Goal: Task Accomplishment & Management: Use online tool/utility

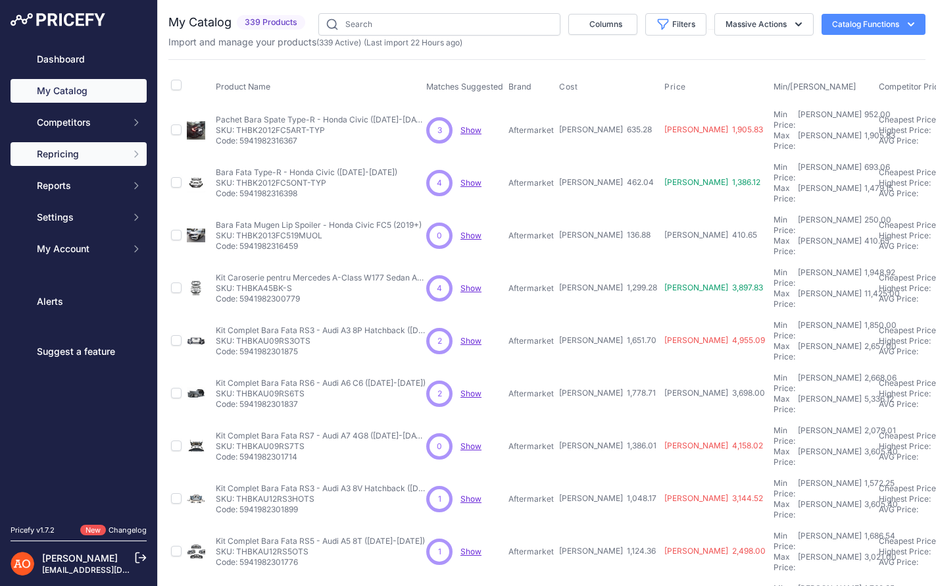
click at [113, 151] on span "Repricing" at bounding box center [80, 153] width 86 height 13
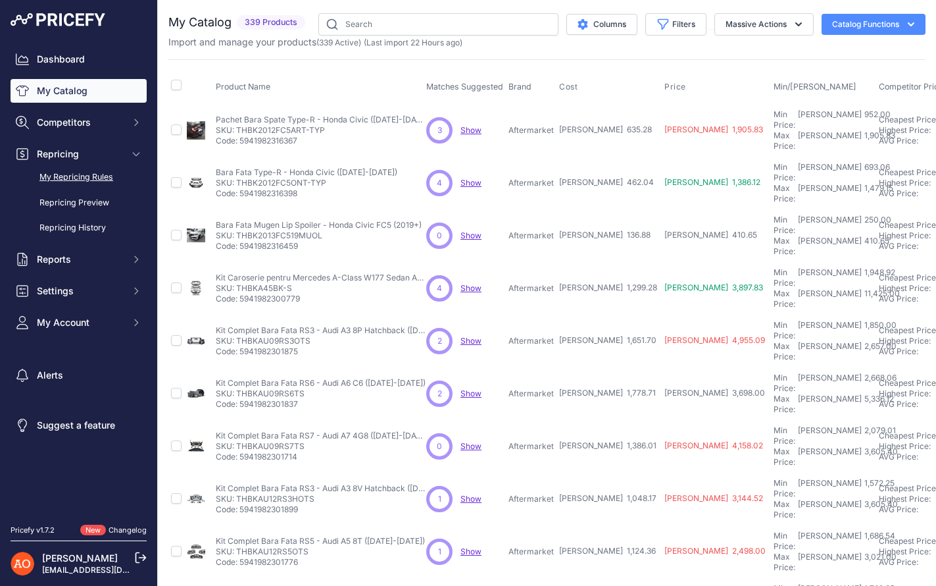
click at [96, 172] on link "My Repricing Rules" at bounding box center [79, 177] width 136 height 23
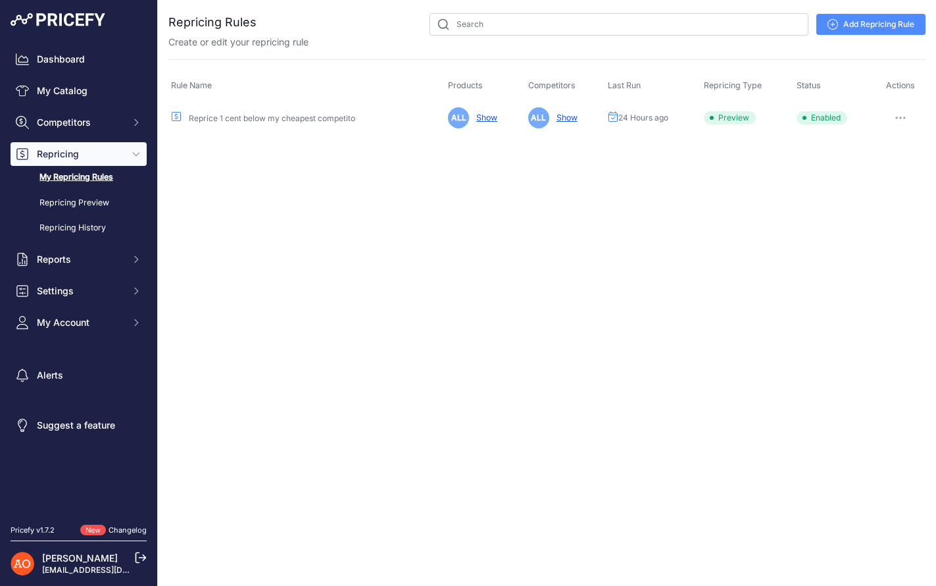
click at [901, 119] on button "button" at bounding box center [901, 118] width 26 height 18
click at [892, 168] on button "Run Preview" at bounding box center [881, 166] width 84 height 21
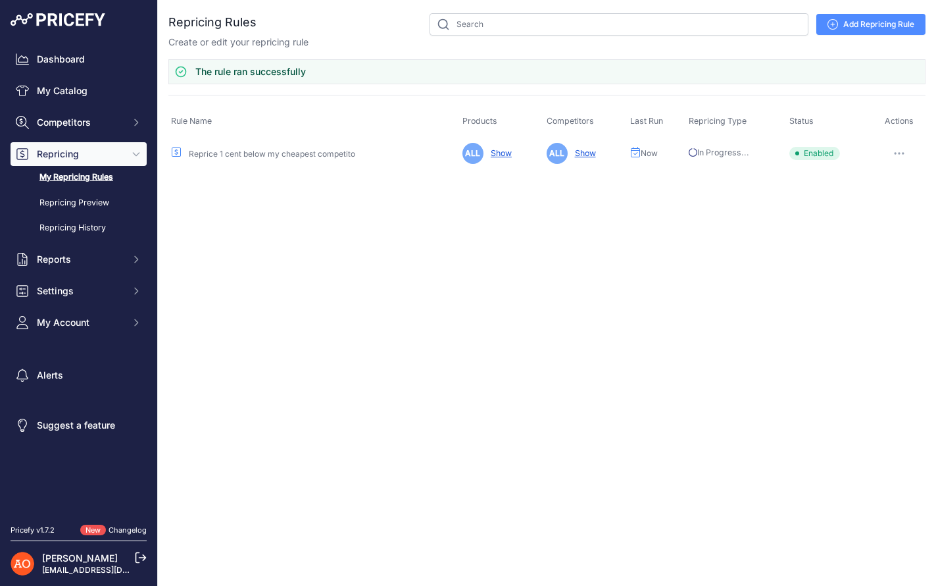
click at [505, 155] on link "Show" at bounding box center [499, 153] width 26 height 10
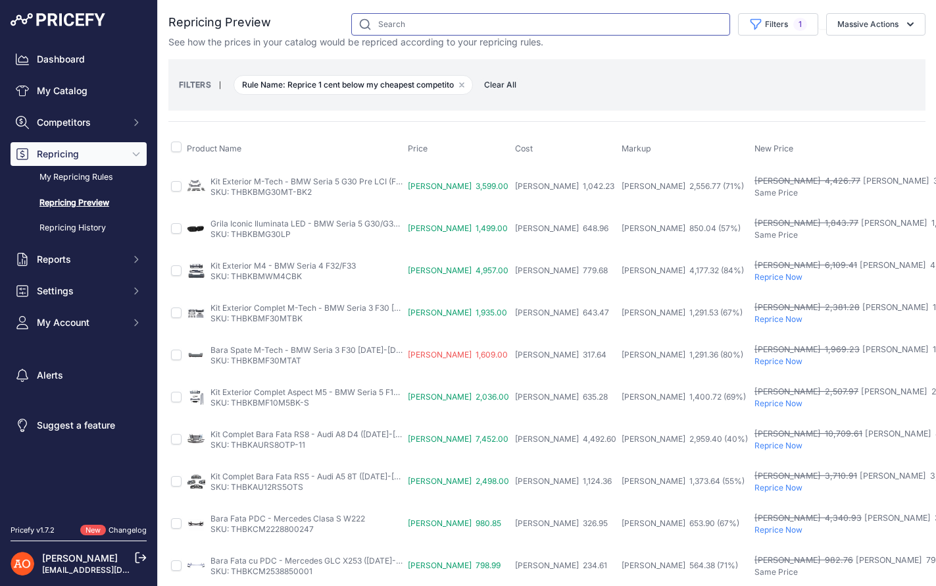
click at [386, 21] on input "text" at bounding box center [540, 24] width 379 height 22
type input "bmw"
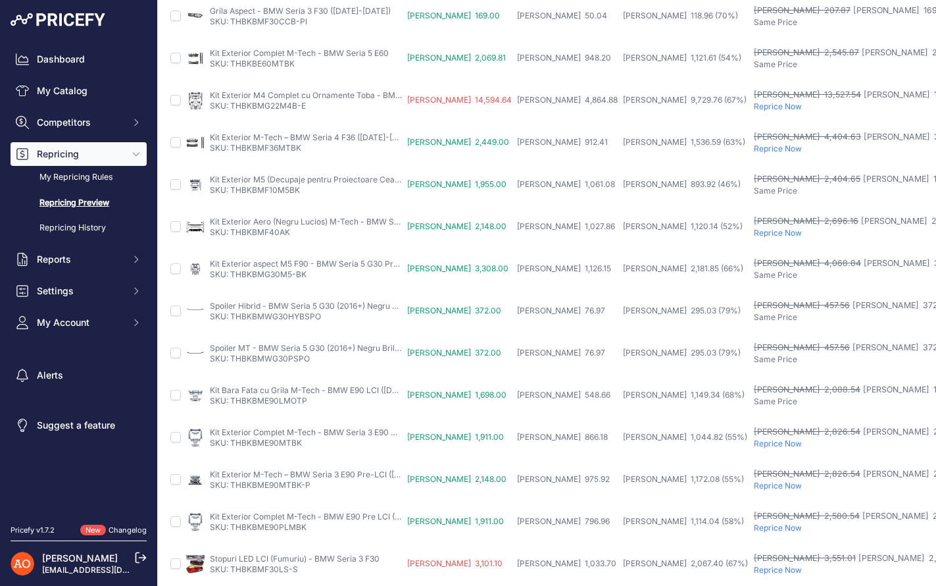
scroll to position [476, 1]
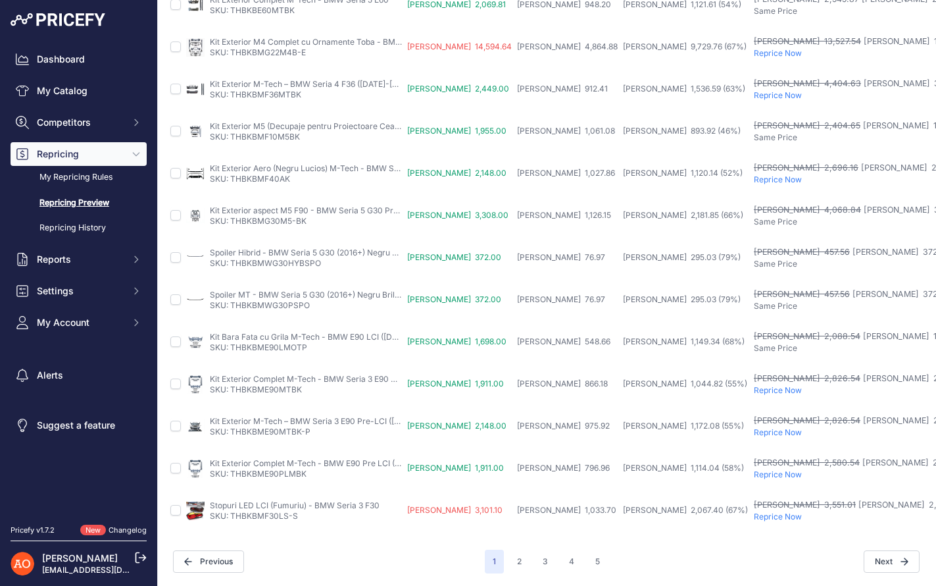
click at [754, 515] on p "Reprice Now" at bounding box center [884, 516] width 261 height 11
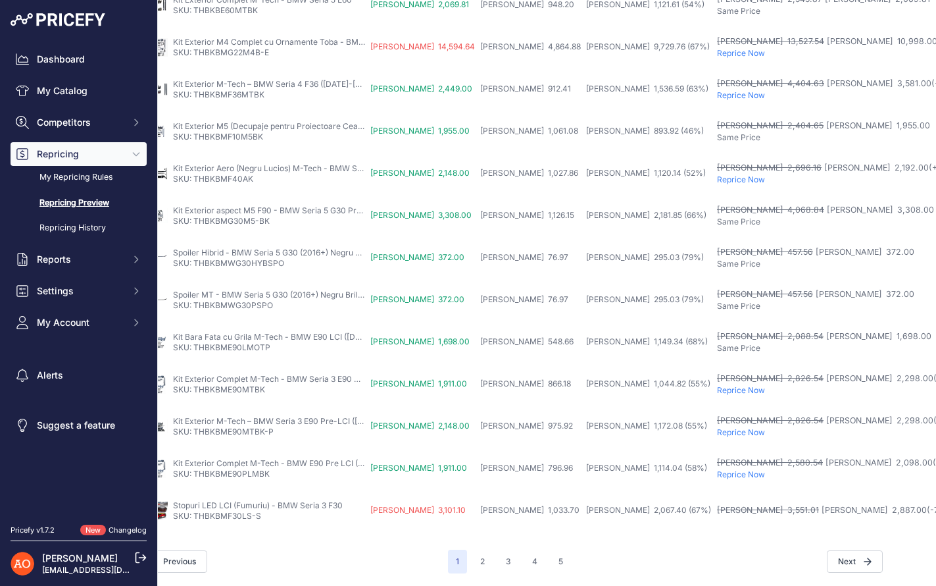
scroll to position [512, 0]
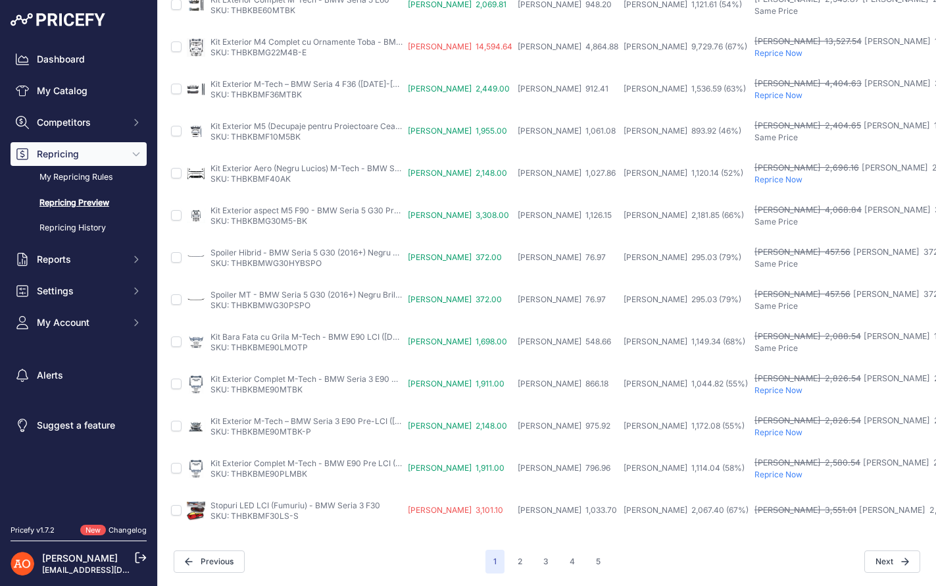
click at [755, 474] on p "Reprice Now" at bounding box center [885, 474] width 261 height 11
click at [755, 434] on p "Reprice Now" at bounding box center [885, 432] width 261 height 11
click at [755, 392] on p "Reprice Now" at bounding box center [885, 390] width 261 height 11
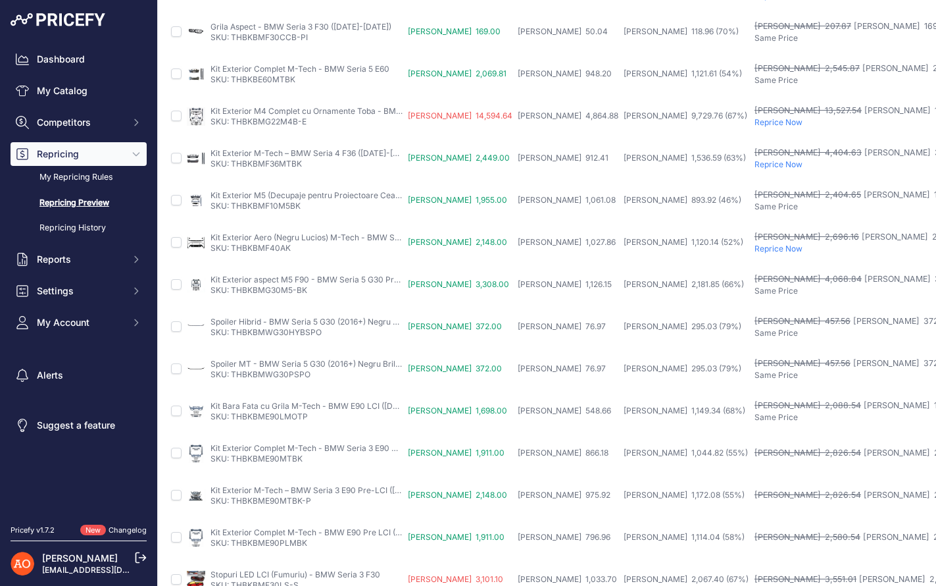
scroll to position [434, 0]
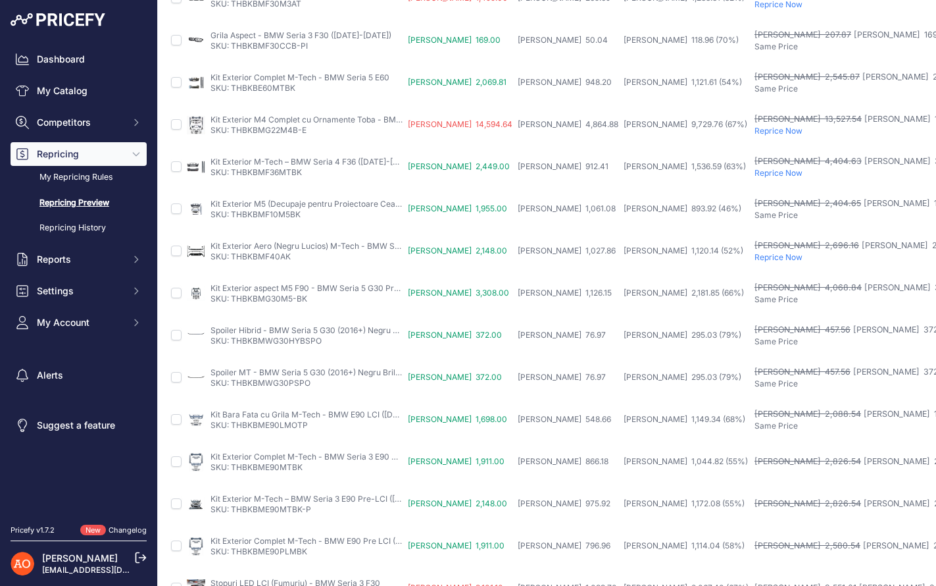
click at [755, 132] on p "Reprice Now" at bounding box center [885, 131] width 261 height 11
click at [755, 172] on p "Reprice Now" at bounding box center [885, 173] width 261 height 11
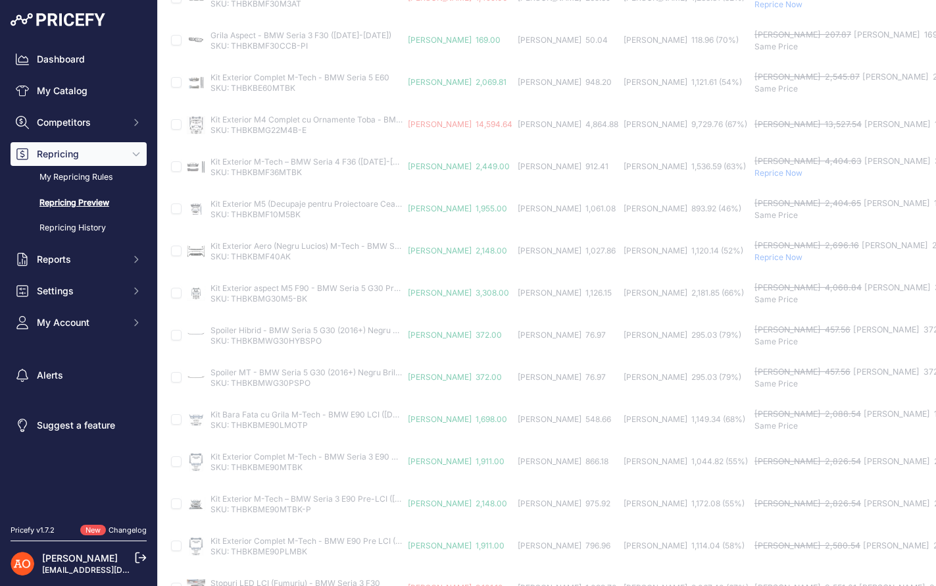
scroll to position [434, 0]
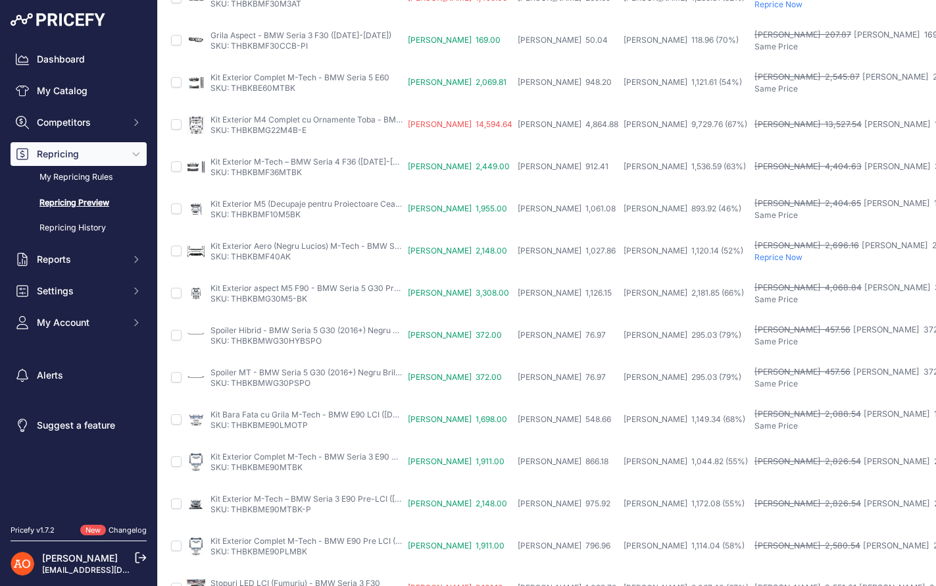
click at [755, 257] on p "Reprice Now" at bounding box center [885, 257] width 261 height 11
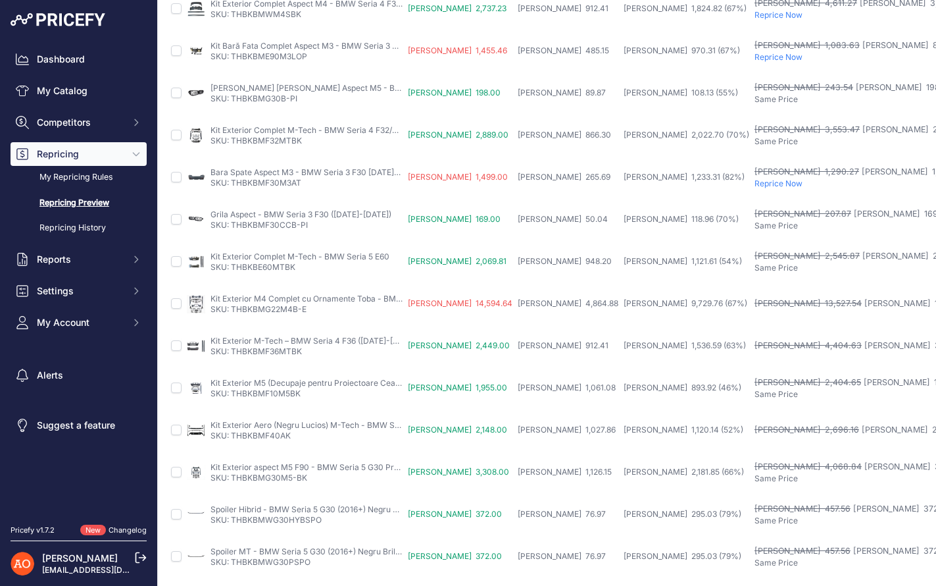
scroll to position [220, 0]
click at [755, 180] on p "Reprice Now" at bounding box center [885, 183] width 261 height 11
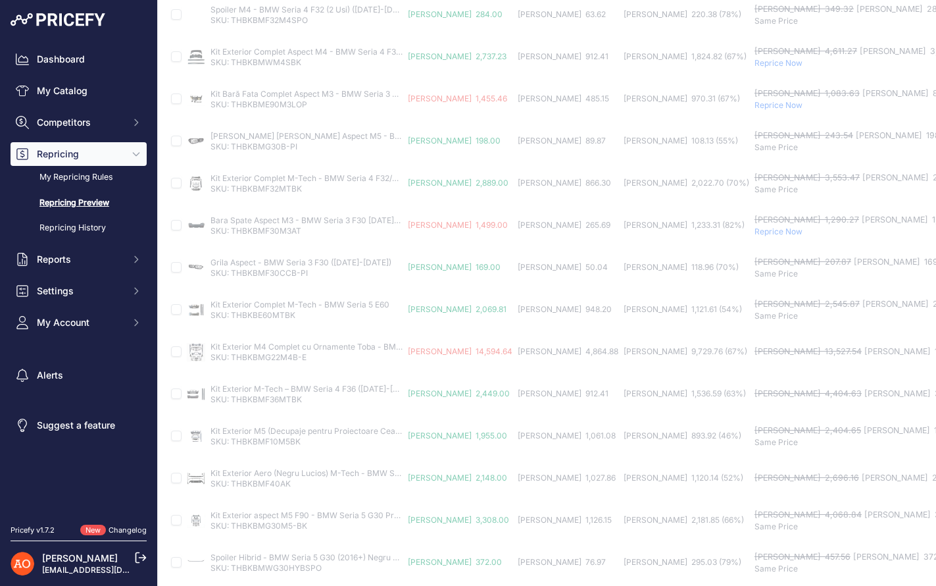
scroll to position [207, 0]
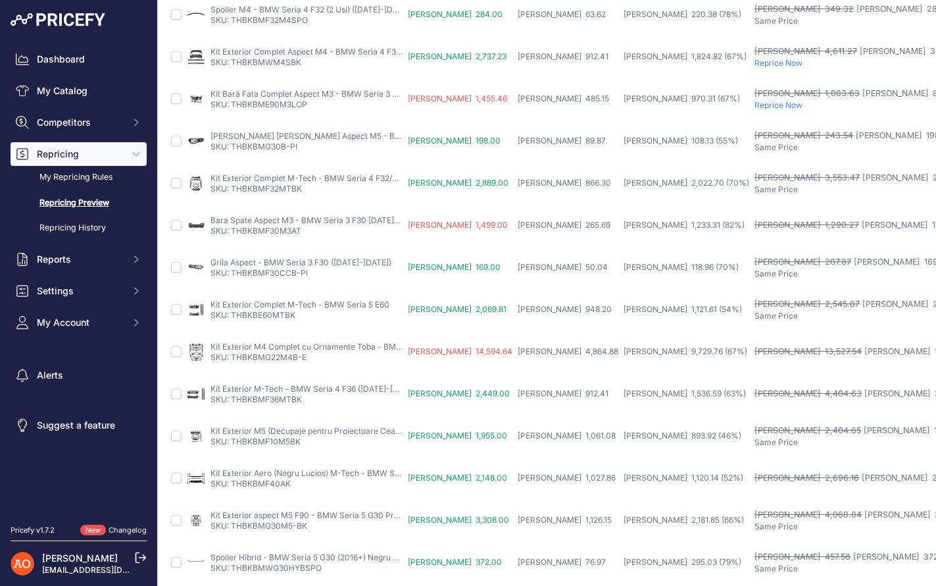
click at [755, 107] on p "Reprice Now" at bounding box center [885, 105] width 261 height 11
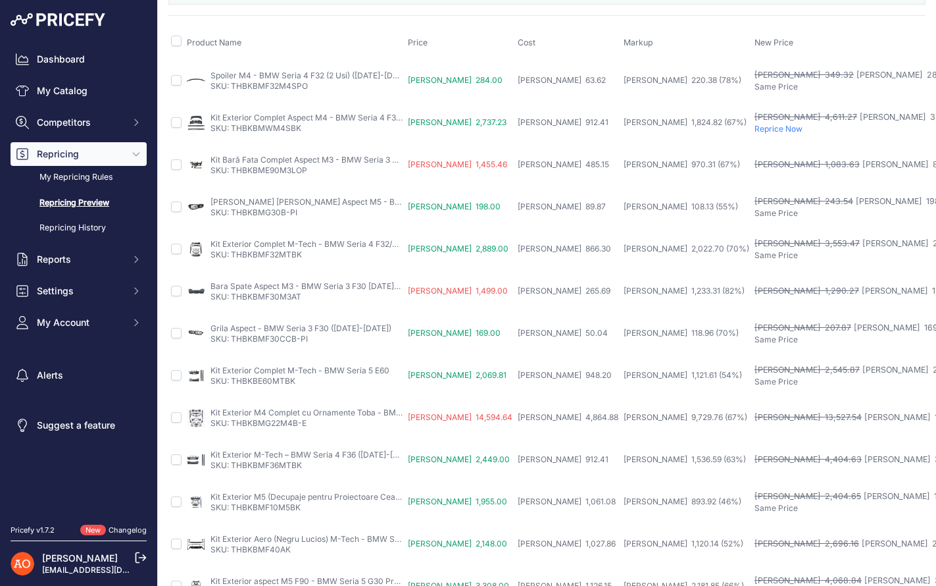
scroll to position [139, 0]
click at [755, 129] on p "Reprice Now" at bounding box center [885, 131] width 261 height 11
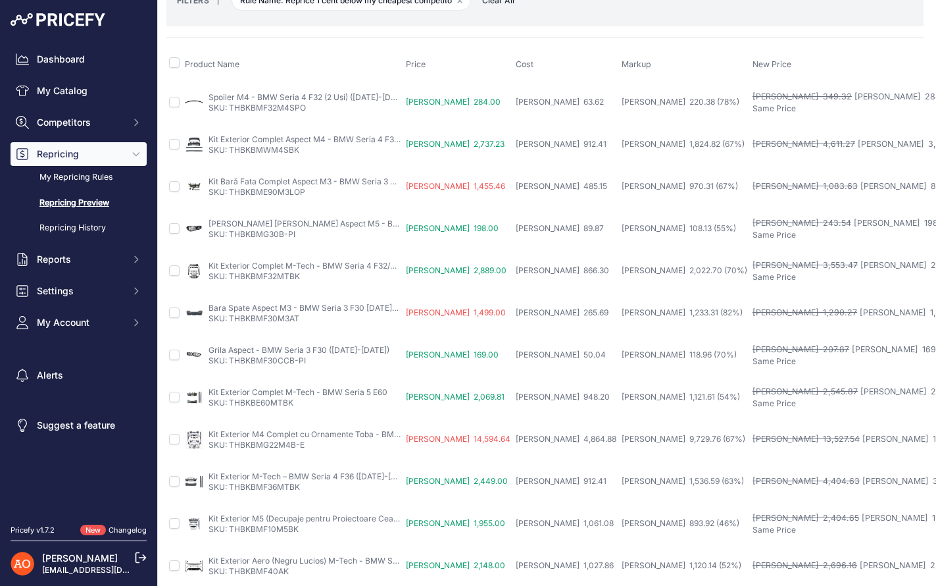
scroll to position [74, 2]
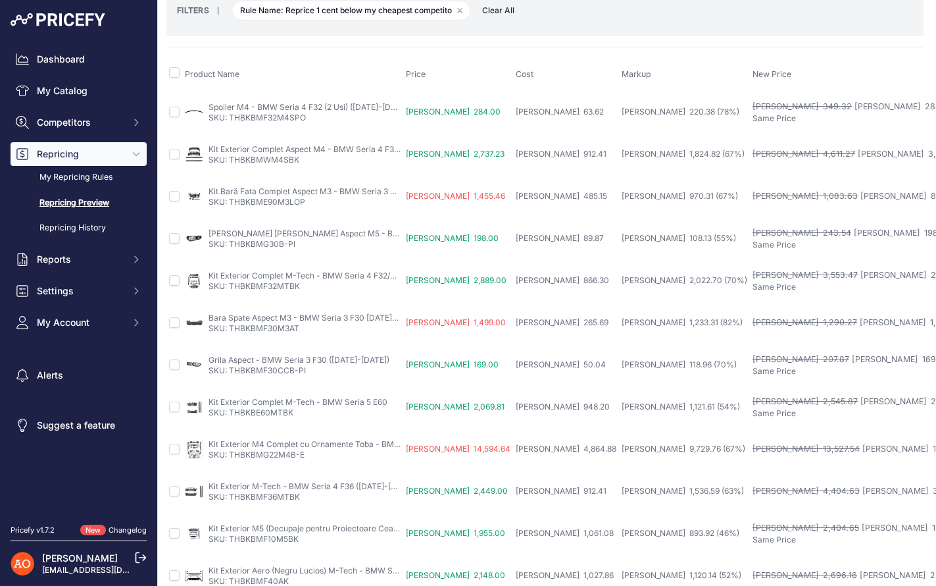
click at [861, 195] on span "[PERSON_NAME] 881.00 (-39 %)" at bounding box center [925, 196] width 128 height 10
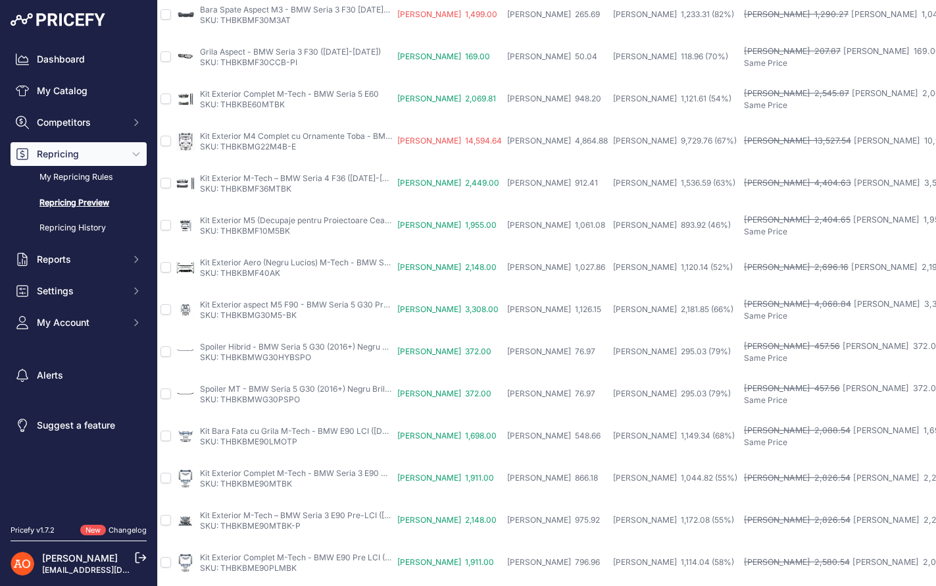
scroll to position [476, 11]
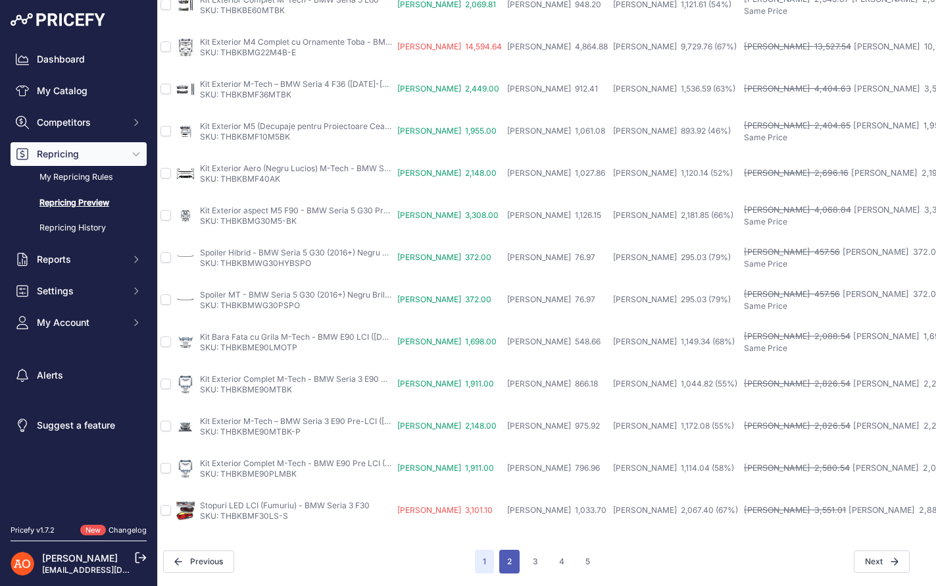
click at [507, 565] on button "2" at bounding box center [509, 561] width 20 height 24
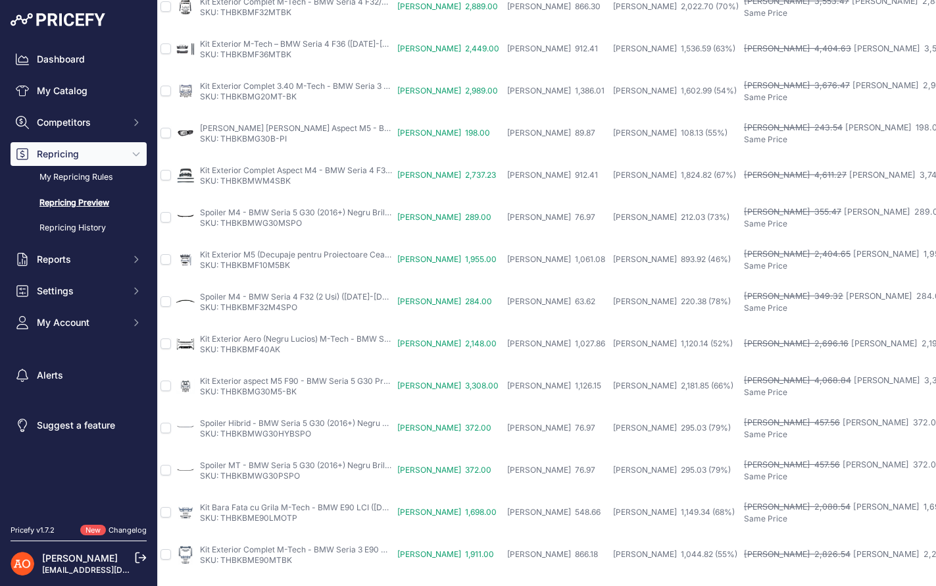
scroll to position [476, 11]
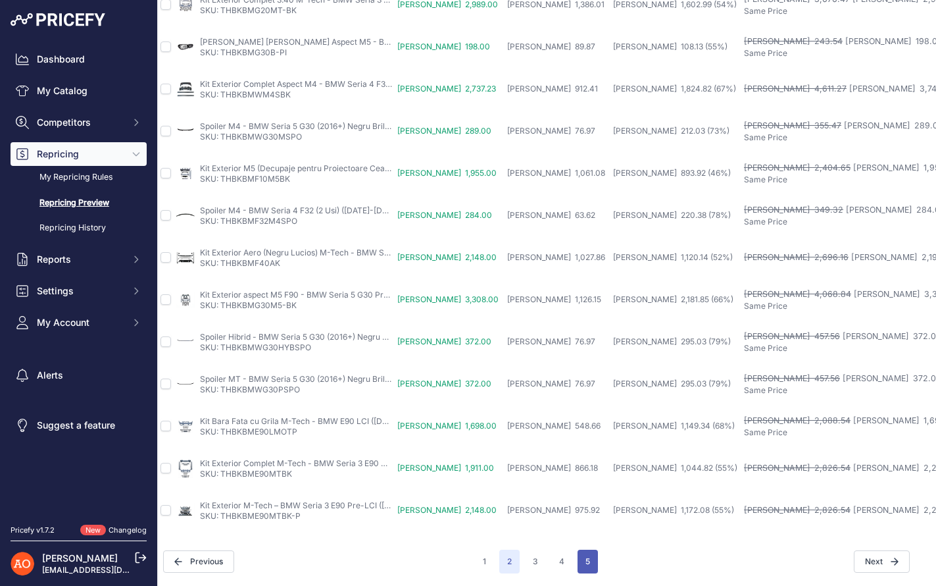
click at [594, 554] on button "5" at bounding box center [588, 561] width 20 height 24
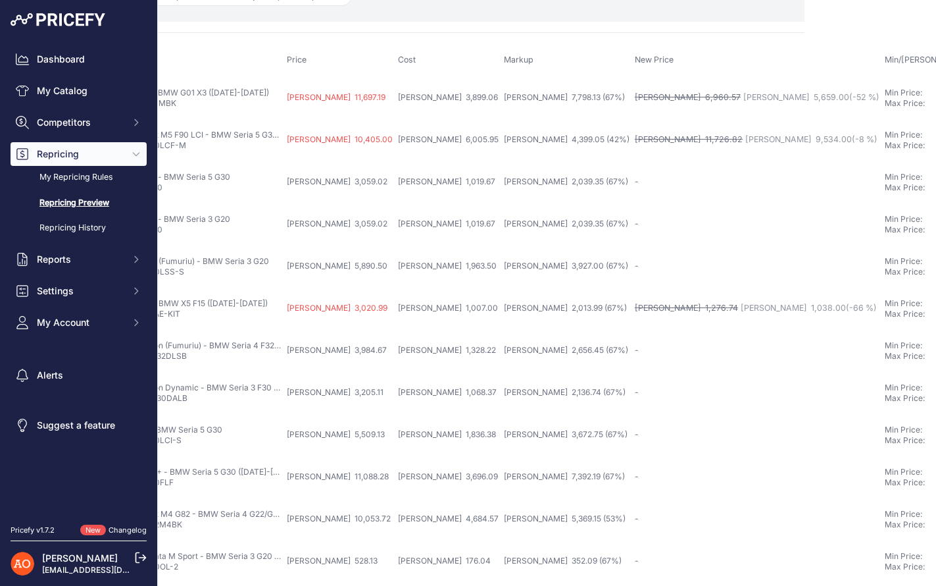
scroll to position [182, 121]
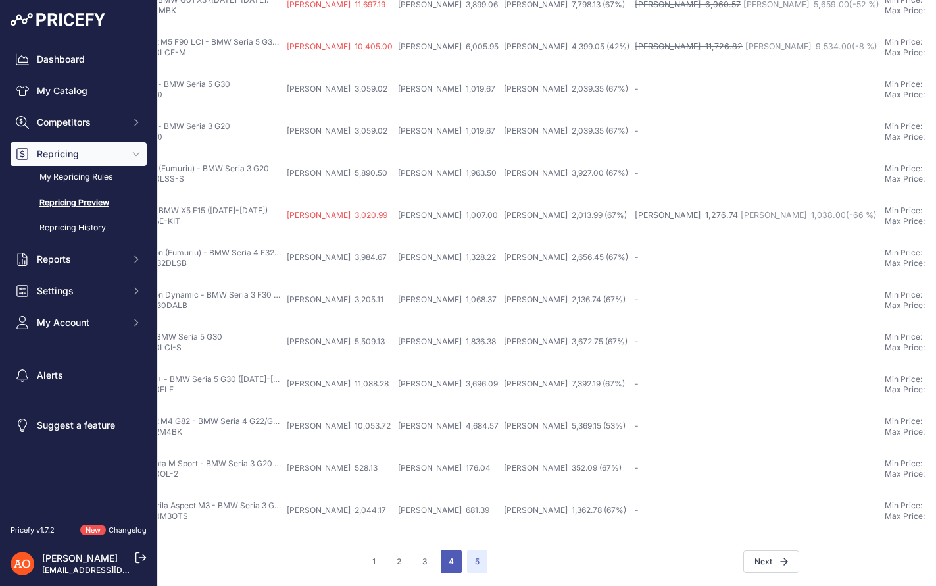
click at [453, 557] on button "4" at bounding box center [451, 561] width 21 height 24
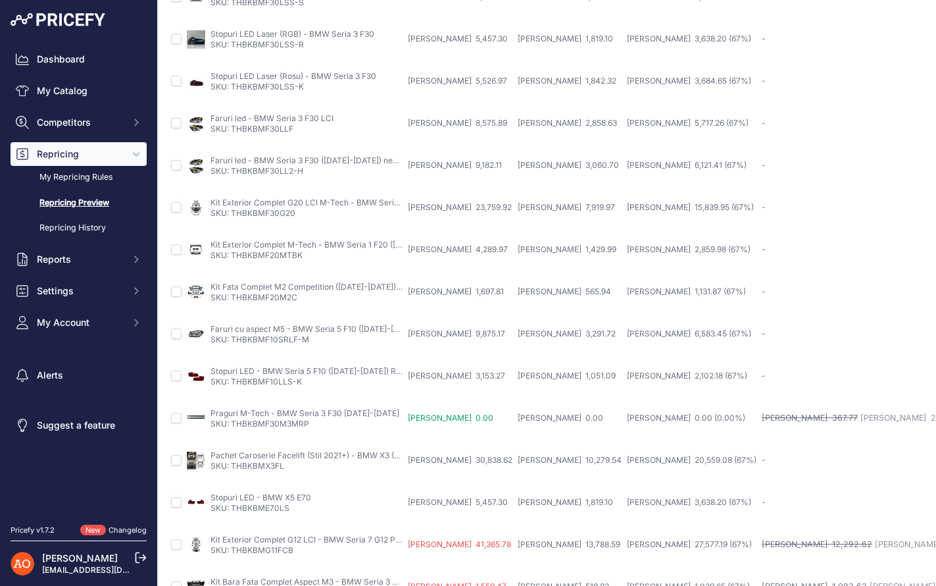
scroll to position [476, 0]
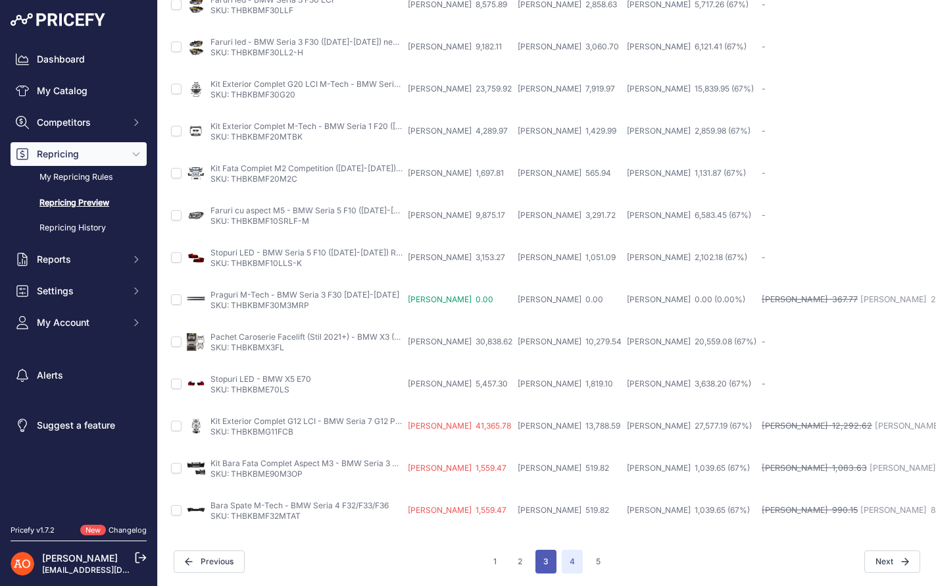
click at [544, 567] on button "3" at bounding box center [546, 561] width 21 height 24
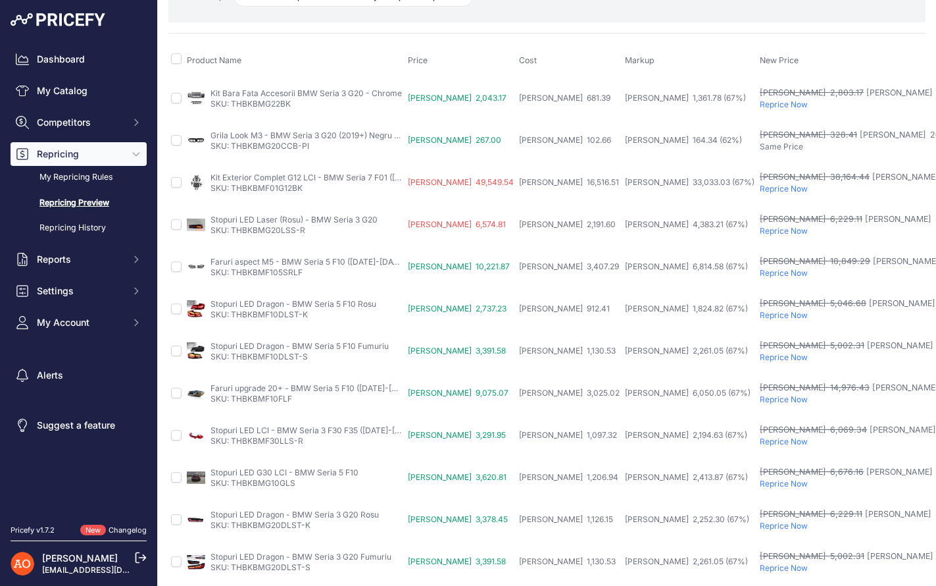
scroll to position [80, 0]
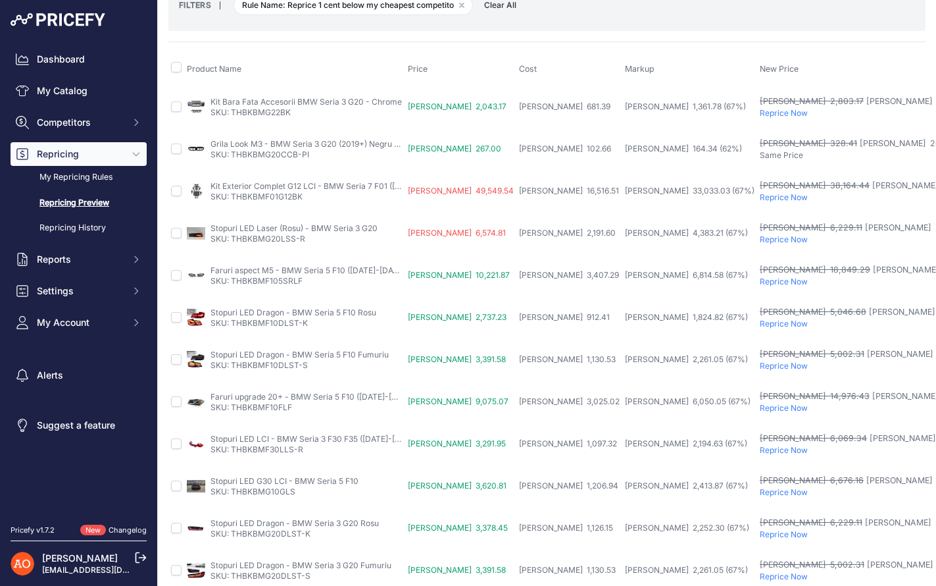
click at [760, 198] on p "Reprice Now" at bounding box center [894, 197] width 268 height 11
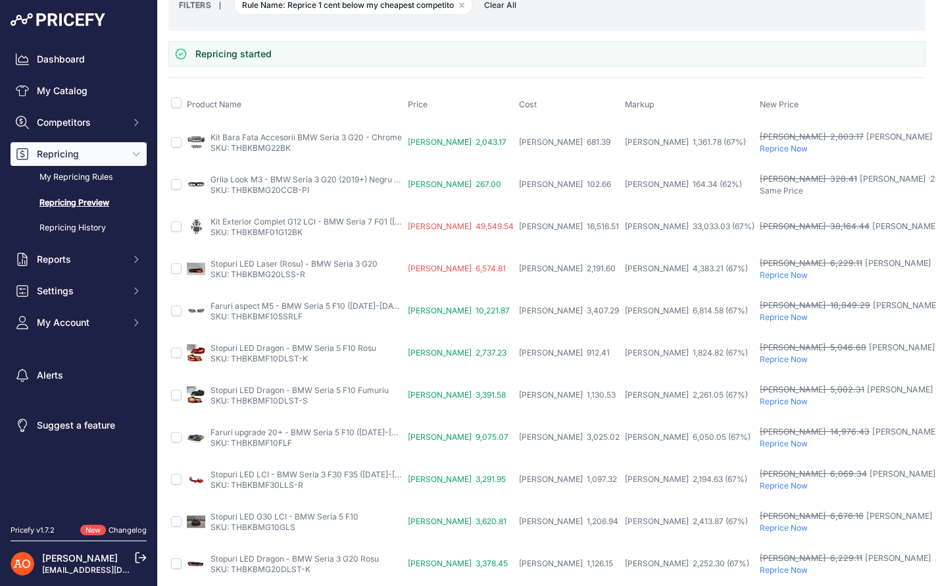
click at [760, 145] on p "Reprice Now" at bounding box center [894, 148] width 268 height 11
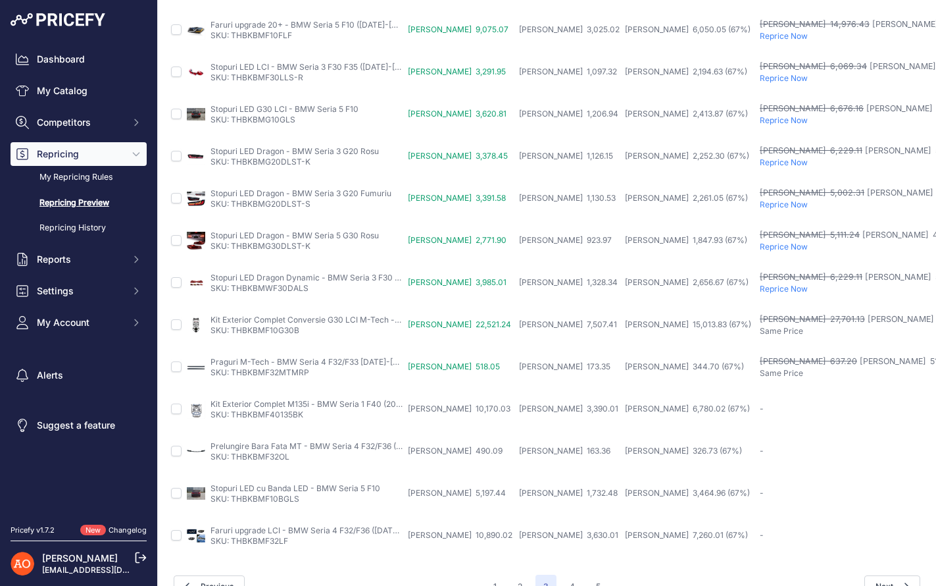
scroll to position [512, 0]
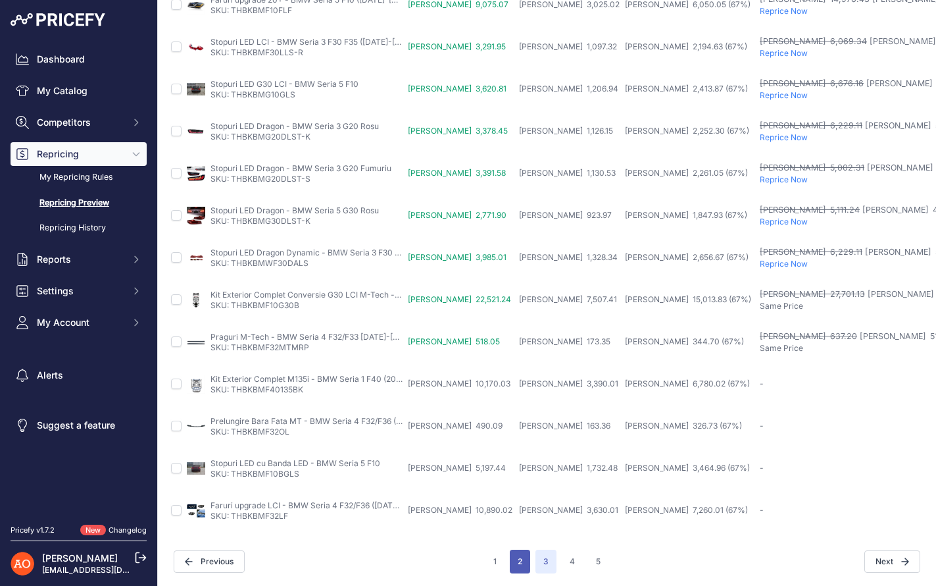
click at [528, 564] on button "2" at bounding box center [520, 561] width 20 height 24
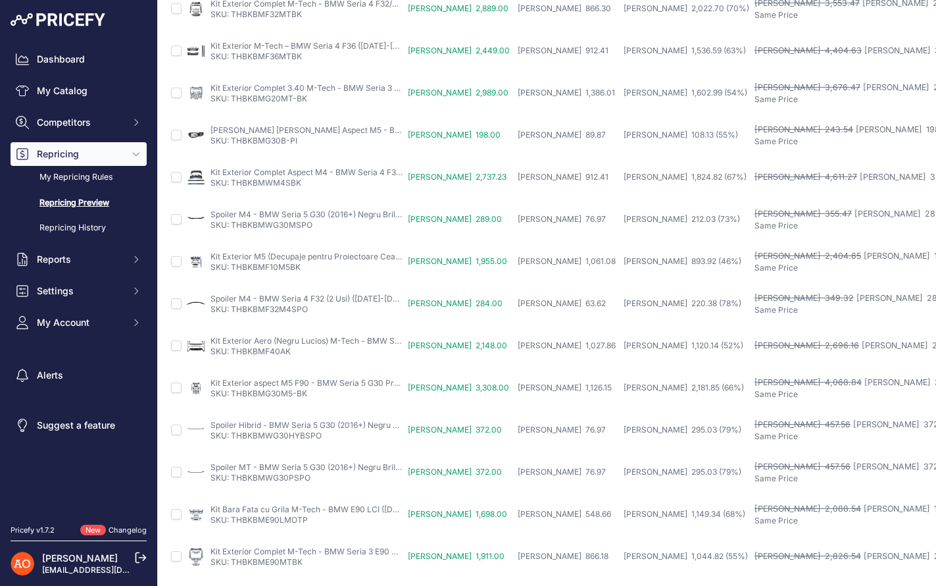
scroll to position [476, 0]
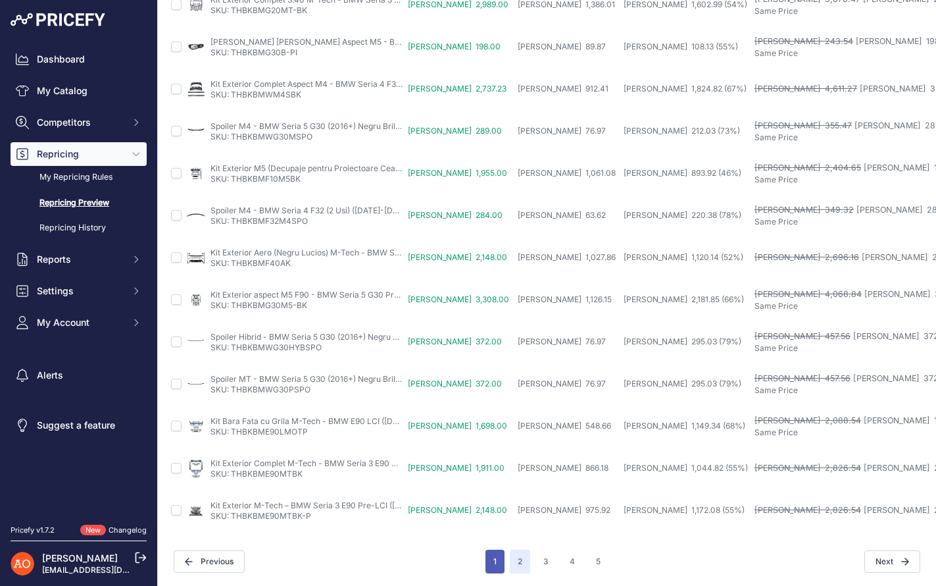
click at [500, 557] on button "1" at bounding box center [495, 561] width 19 height 24
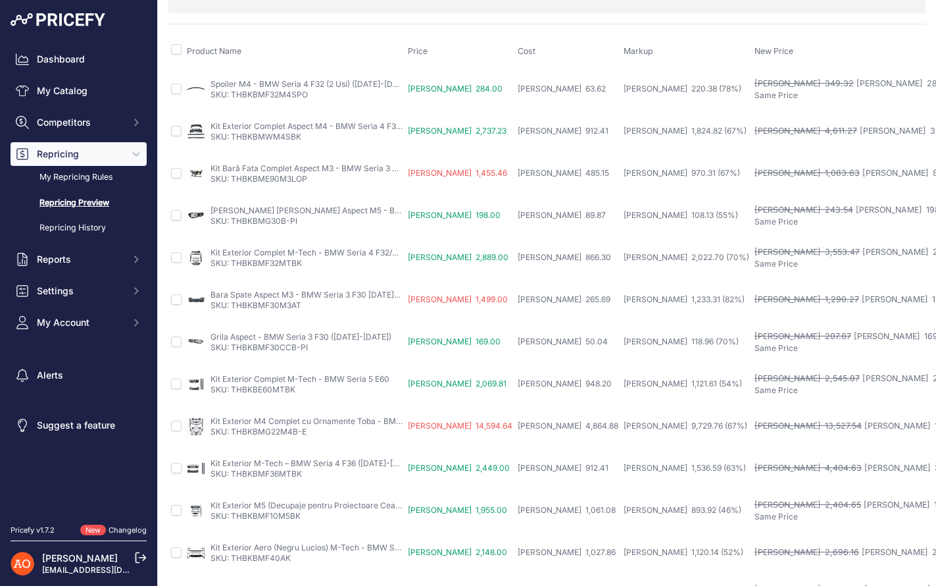
scroll to position [20, 0]
